Goal: Task Accomplishment & Management: Manage account settings

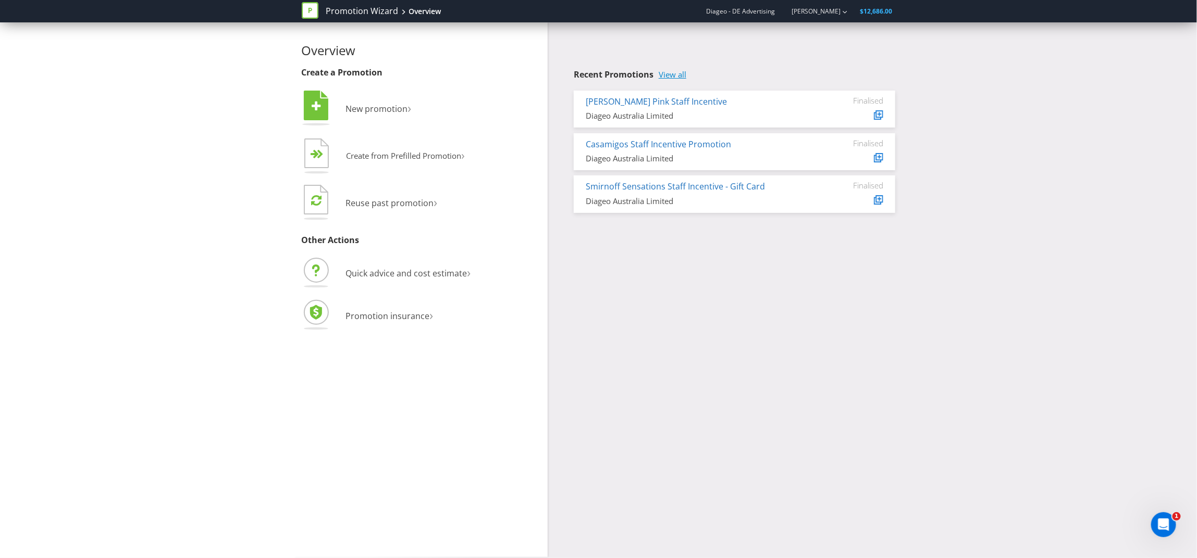
click at [678, 78] on link "View all" at bounding box center [672, 74] width 28 height 9
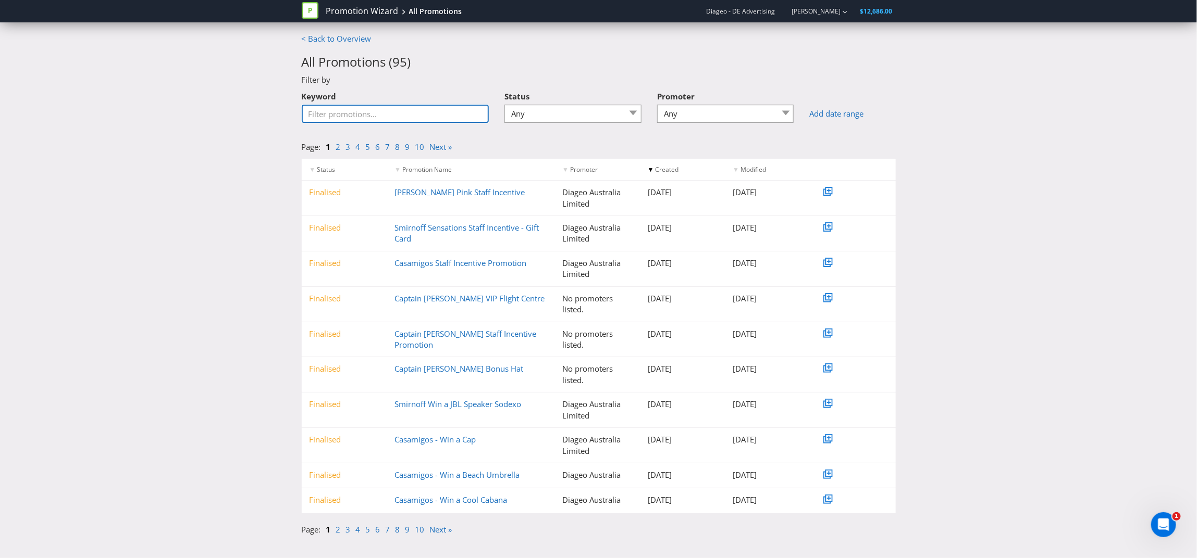
click at [398, 117] on input "Keyword" at bounding box center [396, 114] width 188 height 18
type input "[GEOGRAPHIC_DATA]"
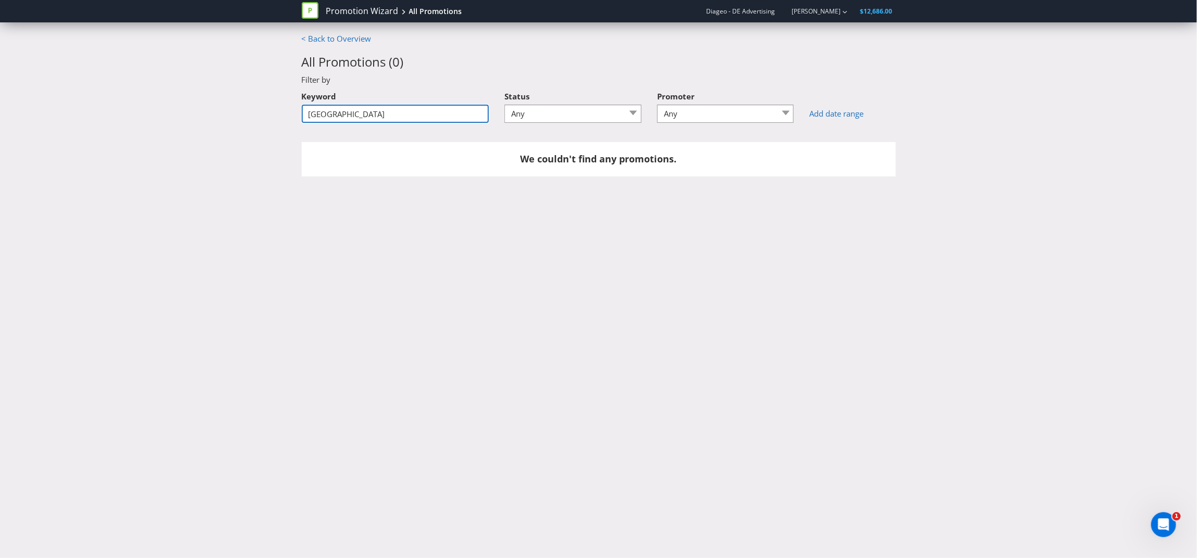
drag, startPoint x: 397, startPoint y: 118, endPoint x: 194, endPoint y: 113, distance: 202.7
click at [194, 113] on div "< Back to Overview All Promotions ( 0 ) Filter by Keyword king street Status An…" at bounding box center [598, 110] width 1197 height 154
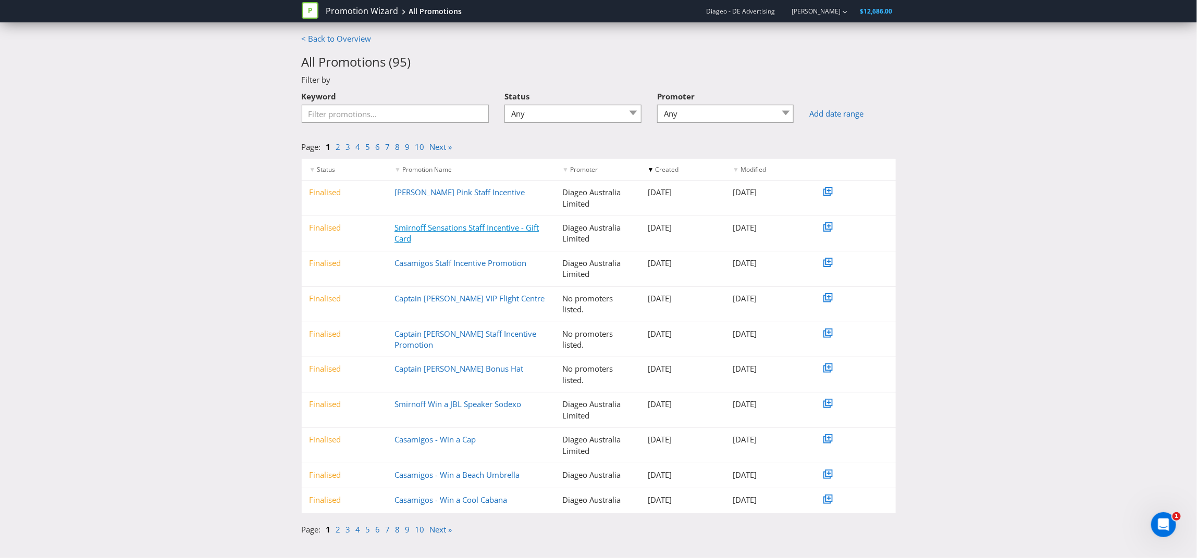
click at [472, 227] on link "Smirnoff Sensations Staff Incentive - Gift Card" at bounding box center [466, 232] width 144 height 21
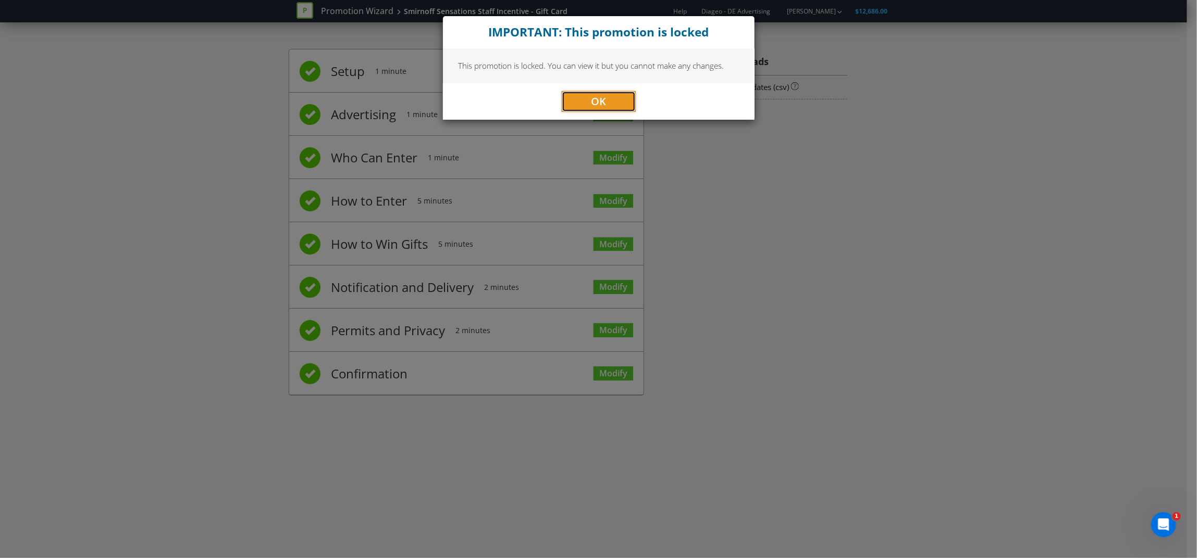
click at [594, 100] on span "OK" at bounding box center [598, 101] width 15 height 14
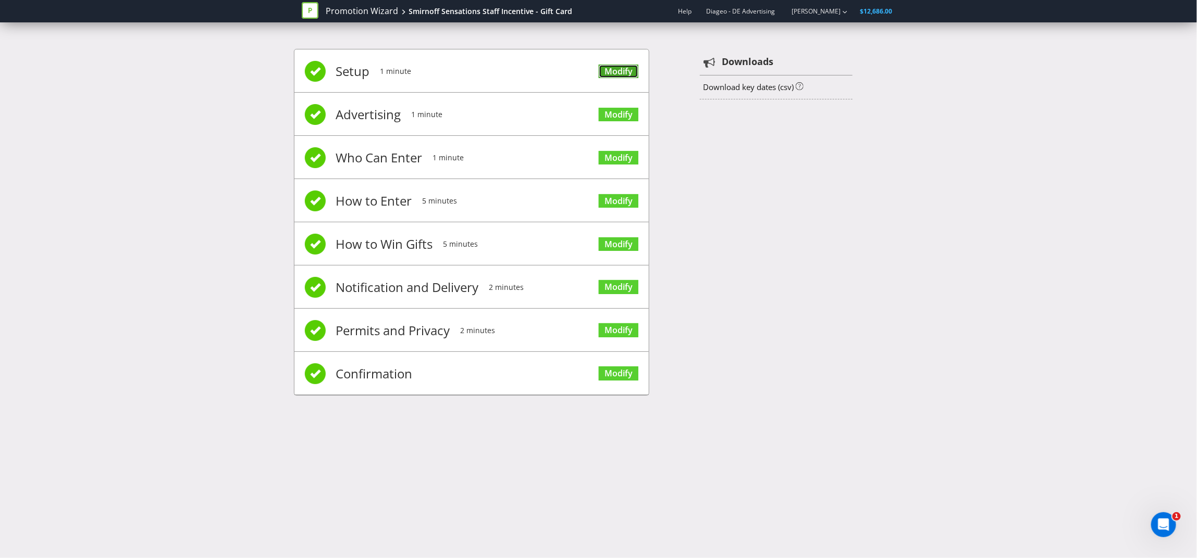
click at [623, 70] on link "Modify" at bounding box center [619, 72] width 40 height 14
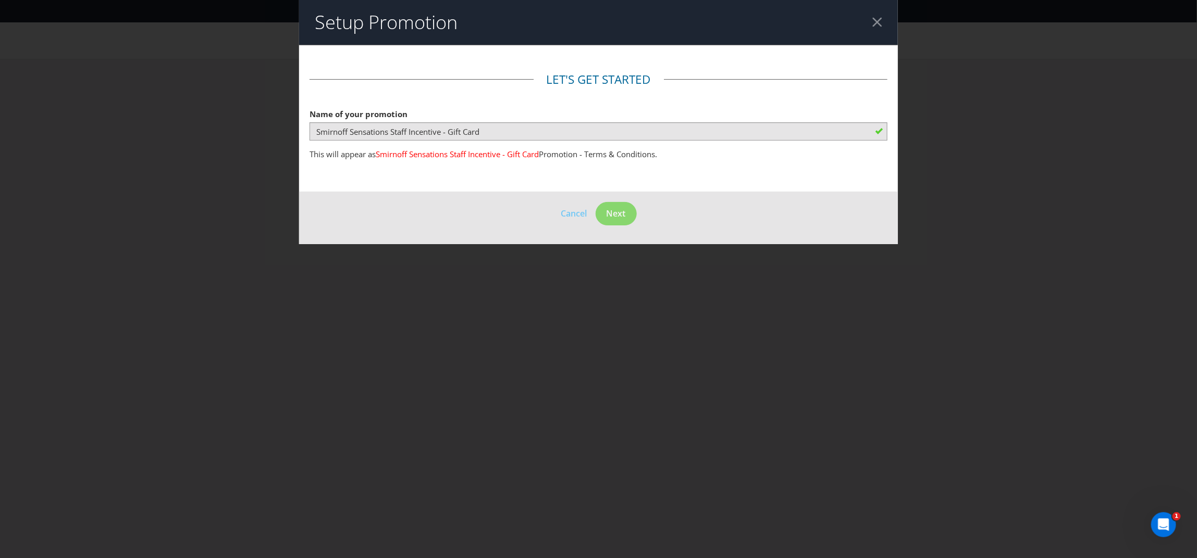
click at [877, 23] on div at bounding box center [877, 22] width 10 height 10
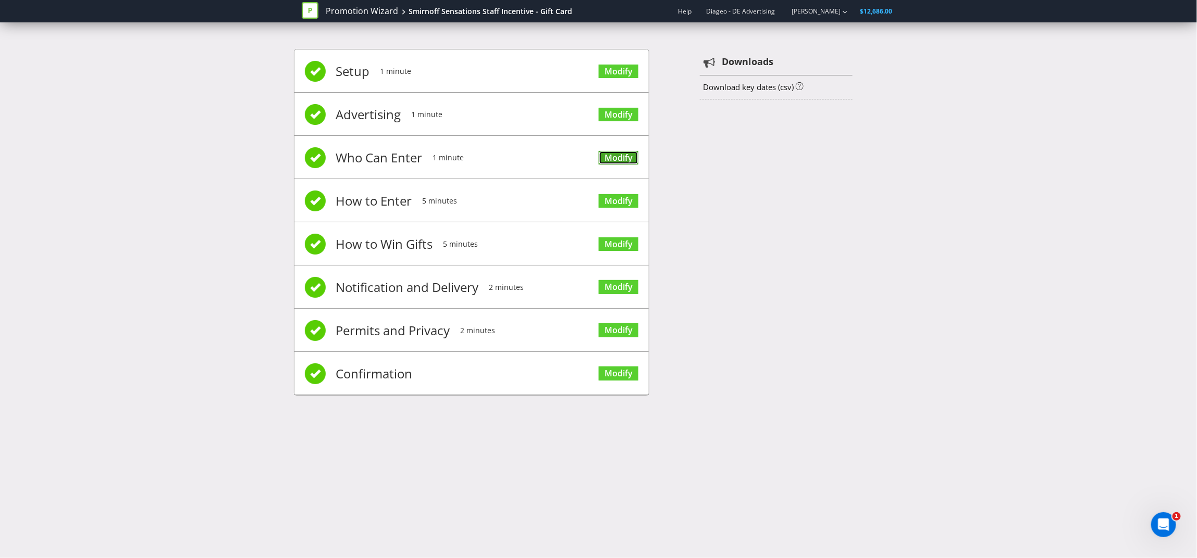
click at [618, 157] on link "Modify" at bounding box center [619, 158] width 40 height 14
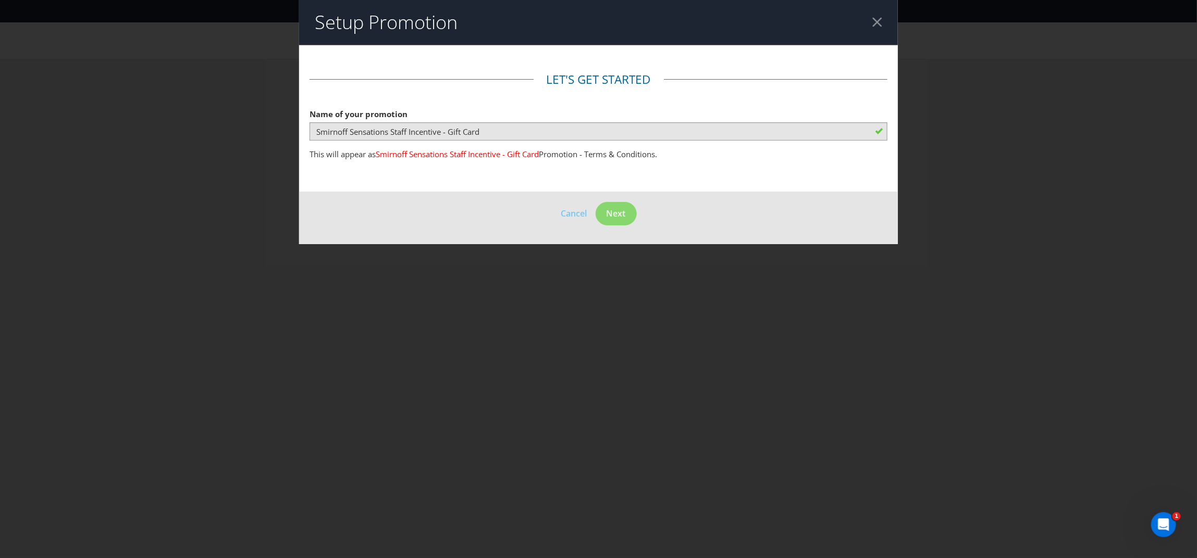
click at [878, 21] on div at bounding box center [877, 22] width 10 height 10
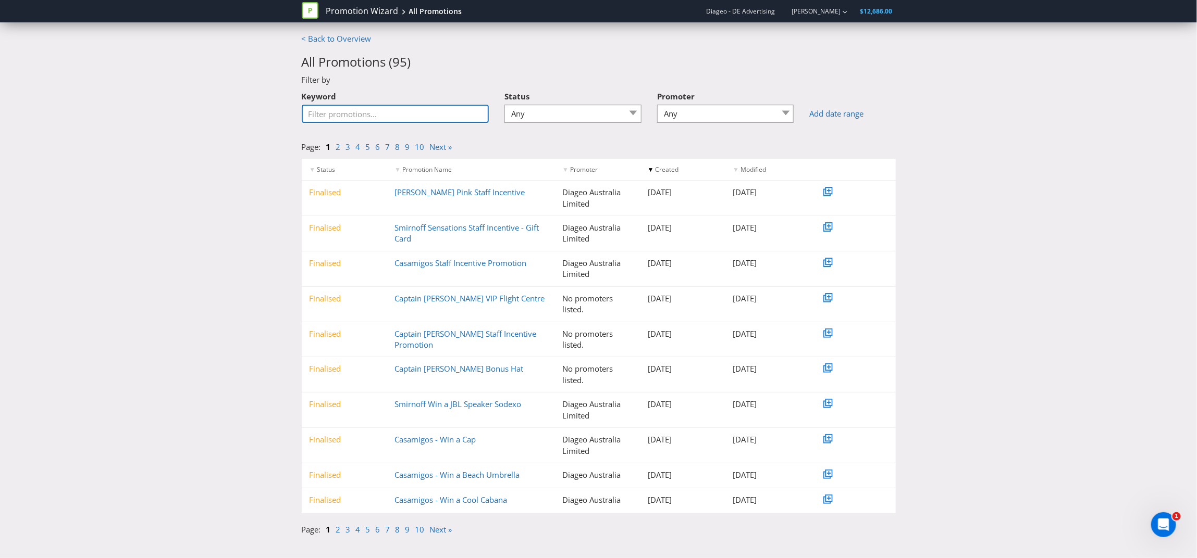
click at [404, 111] on input "Keyword" at bounding box center [396, 114] width 188 height 18
click at [957, 249] on div "< Back to Overview All Promotions ( 95 ) Filter by Keyword Status Any Draft Und…" at bounding box center [598, 287] width 1197 height 508
drag, startPoint x: 743, startPoint y: 228, endPoint x: 326, endPoint y: 213, distance: 417.5
click at [753, 236] on div "Finalised Smirnoff Sensations Staff Incentive - Gift Card Diageo Australia Limi…" at bounding box center [599, 233] width 594 height 35
click at [323, 230] on div "Finalised" at bounding box center [344, 227] width 85 height 11
